Goal: Find specific page/section: Find specific page/section

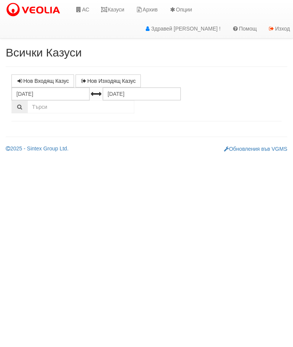
select select "10"
select select "1"
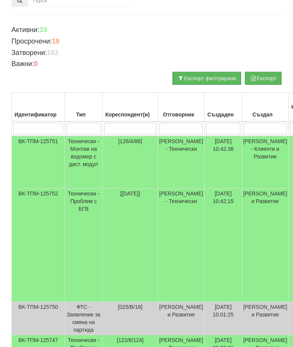
scroll to position [106, 0]
click at [126, 127] on input "search" at bounding box center [130, 128] width 52 height 11
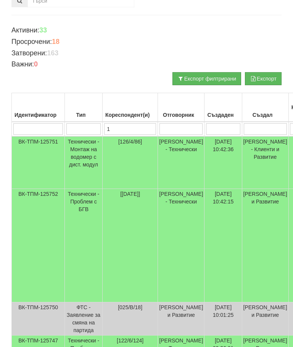
type input "13"
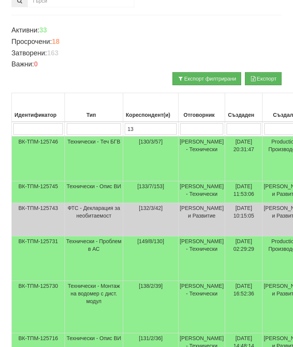
type input "130"
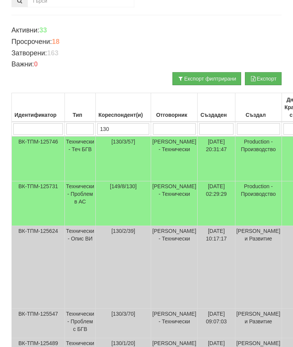
type input "130"
click at [83, 145] on td "Технически - Теч БГВ" at bounding box center [80, 158] width 31 height 45
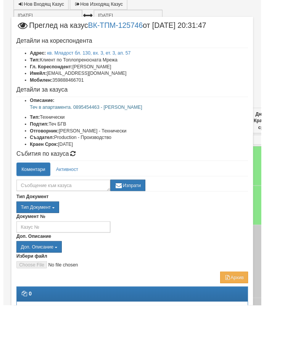
scroll to position [53, 0]
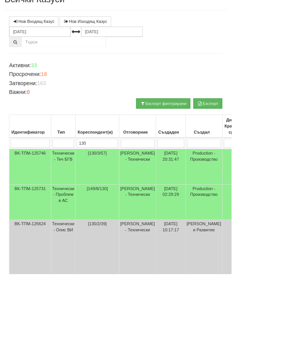
click at [87, 237] on td "Технически - Проблем в АС" at bounding box center [80, 256] width 31 height 45
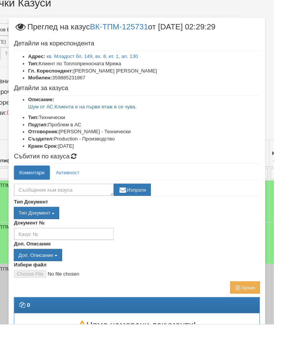
scroll to position [44, 27]
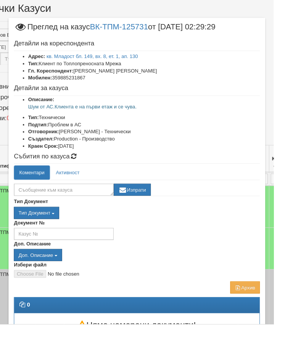
click at [235, 238] on div "Документ №" at bounding box center [146, 245] width 275 height 23
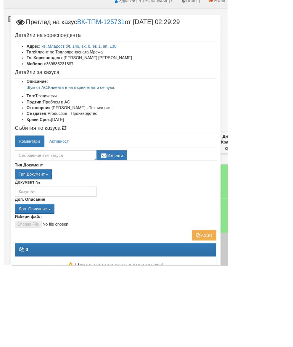
scroll to position [27, 0]
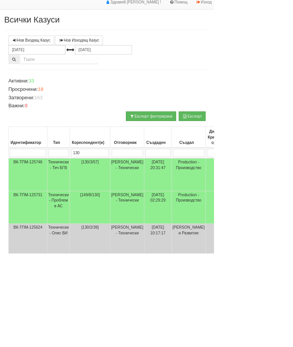
scroll to position [26, 1]
click at [84, 228] on td "Технически - Теч БГВ" at bounding box center [79, 239] width 31 height 45
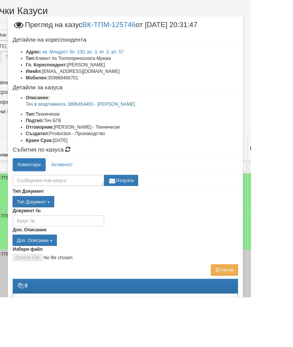
scroll to position [33, 21]
